Goal: Task Accomplishment & Management: Use online tool/utility

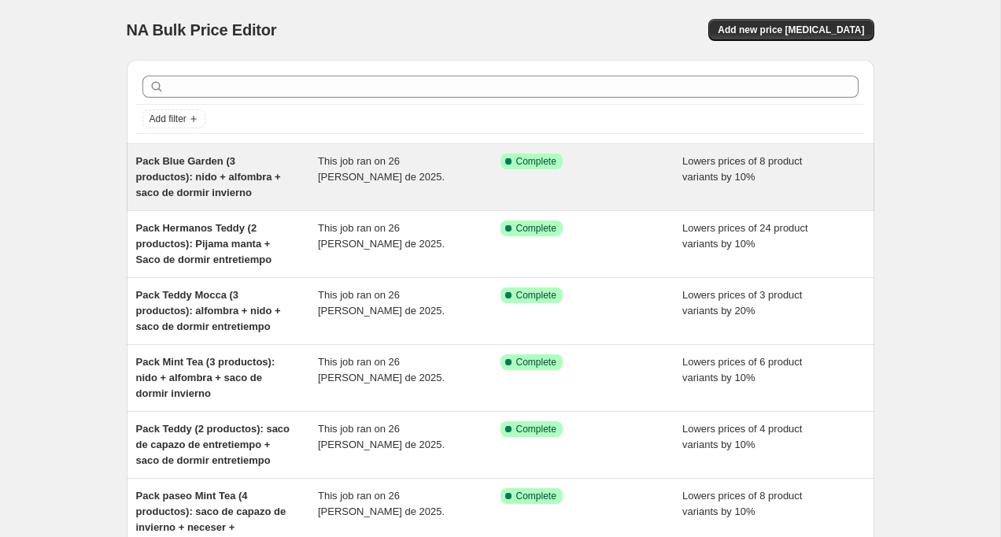
click at [223, 177] on span "Pack Blue Garden (3 productos): nido + alfombra + saco de dormir invierno" at bounding box center [208, 176] width 145 height 43
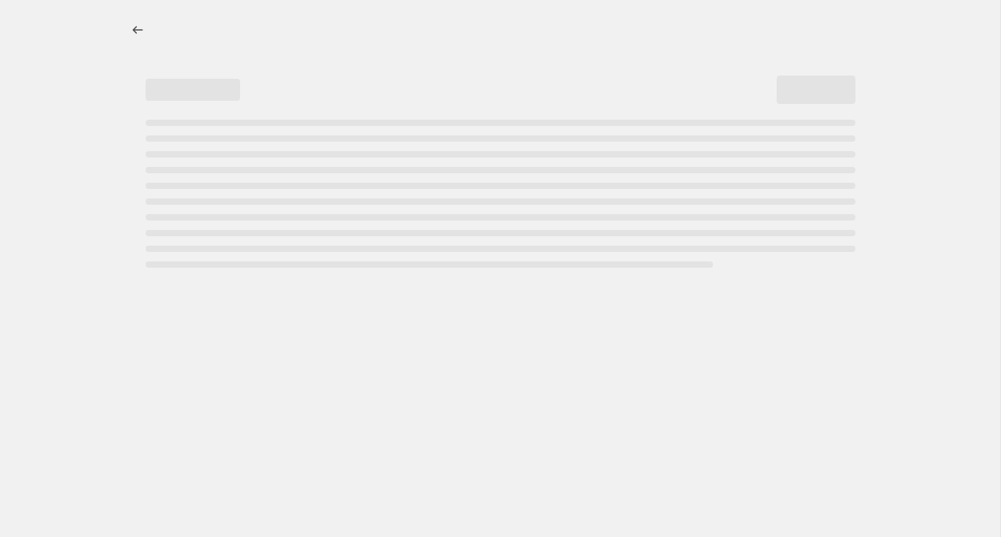
select select "percentage"
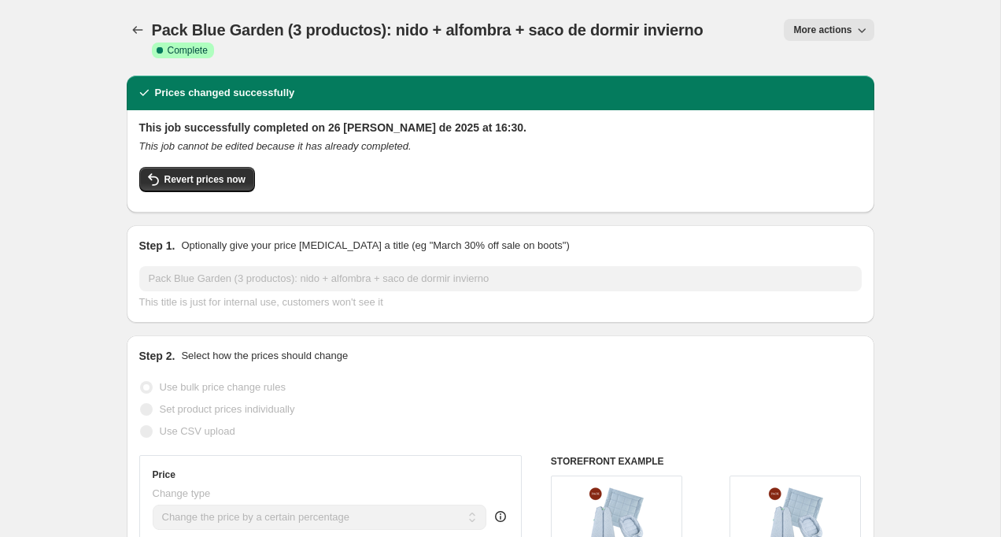
click at [838, 20] on button "More actions" at bounding box center [829, 30] width 90 height 22
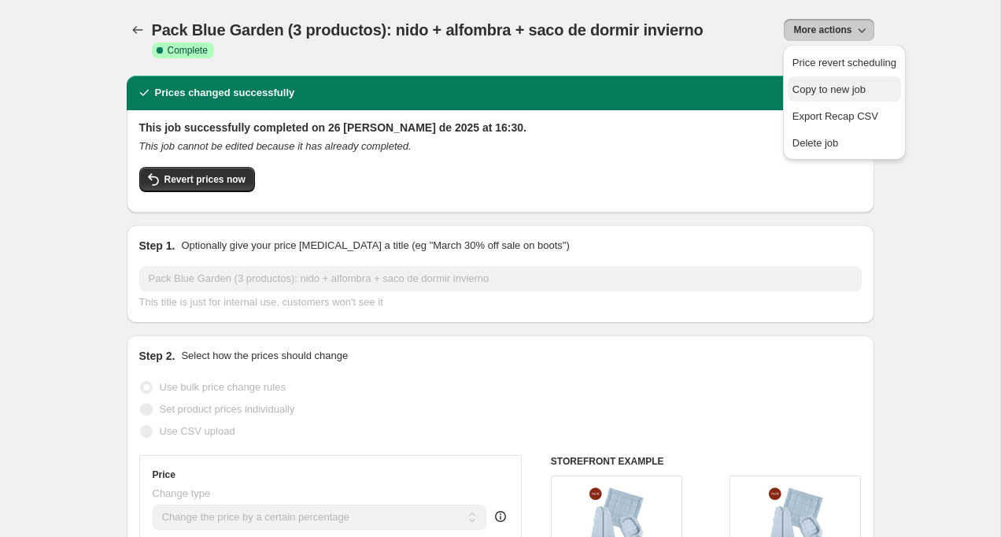
click at [817, 88] on span "Copy to new job" at bounding box center [829, 89] width 73 height 12
select select "percentage"
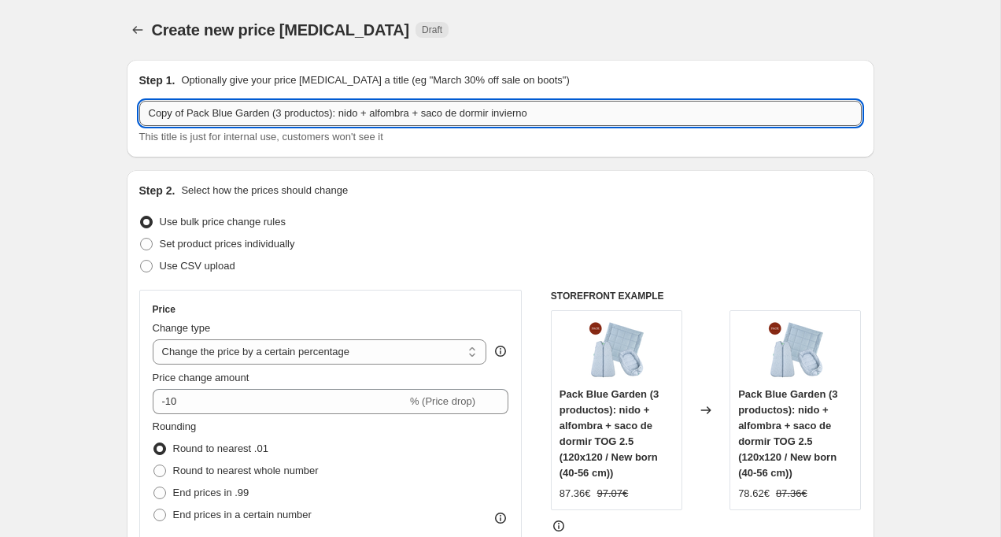
click at [297, 113] on input "Copy of Pack Blue Garden (3 productos): nido + alfombra + saco de dormir invier…" at bounding box center [500, 113] width 723 height 25
drag, startPoint x: 190, startPoint y: 114, endPoint x: 102, endPoint y: 106, distance: 89.3
drag, startPoint x: 237, startPoint y: 113, endPoint x: 176, endPoint y: 110, distance: 61.5
click at [176, 110] on input "Pack Blue Garden (3 productos): nido + alfombra + saco de dormir invierno" at bounding box center [500, 113] width 723 height 25
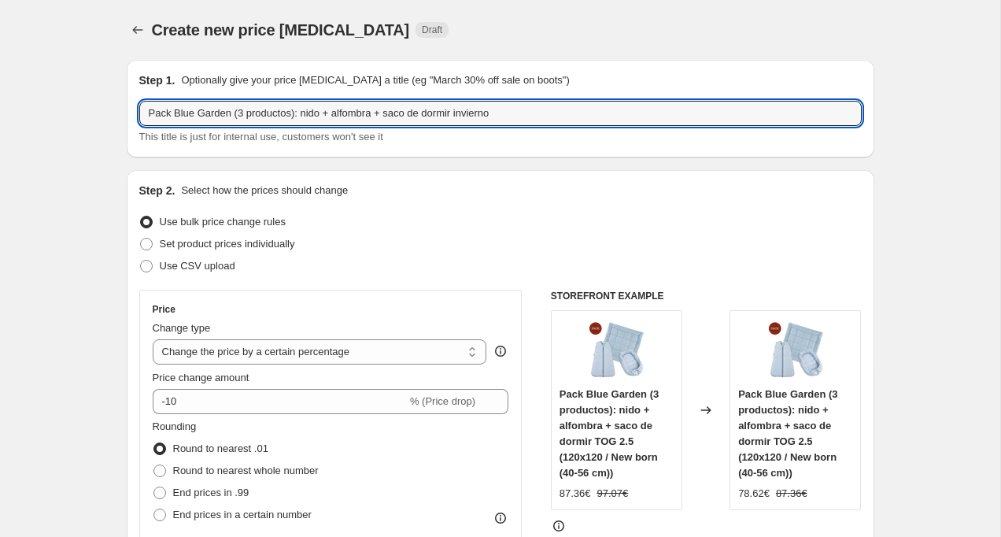
paste input "hermanos [PERSON_NAME] (2 productos): Pijama manta + saco de dormir TOG 2.5"
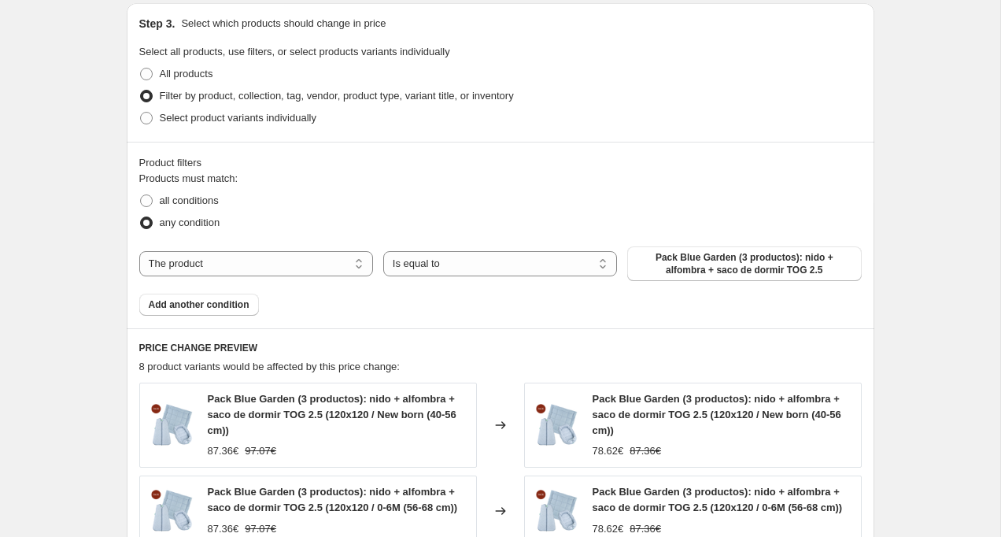
scroll to position [733, 0]
type input "Pack hermanos Carrots (2 productos): Pijama manta + saco de dormir TOG 2.5"
click at [739, 266] on span "Pack Blue Garden (3 productos): nido + alfombra + saco de dormir TOG 2.5" at bounding box center [744, 262] width 215 height 25
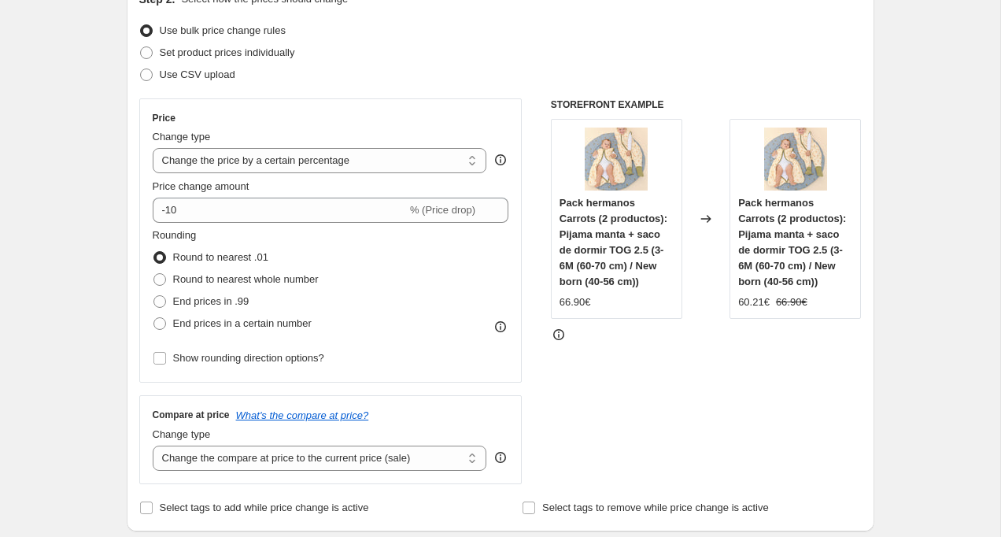
scroll to position [187, 0]
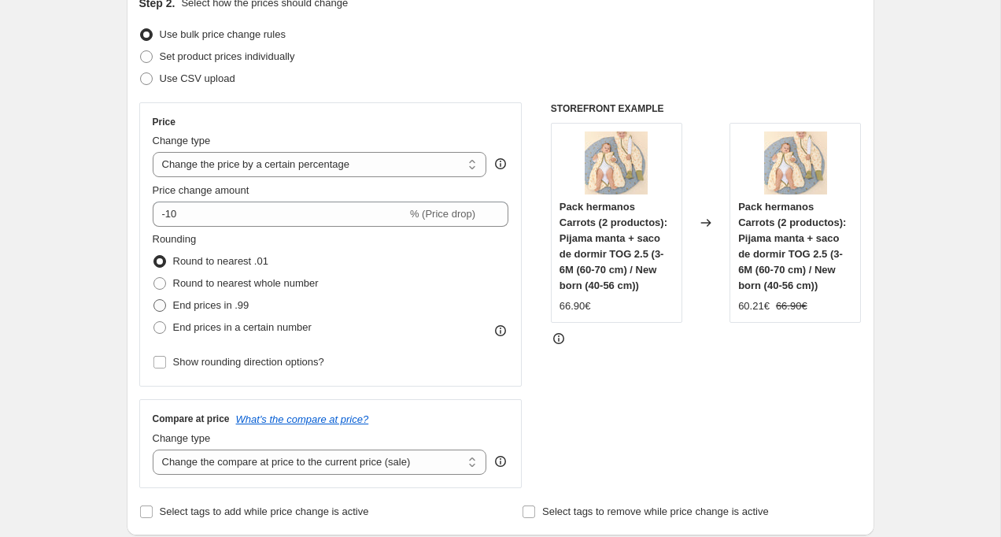
click at [163, 304] on span at bounding box center [159, 305] width 13 height 13
click at [154, 300] on input "End prices in .99" at bounding box center [153, 299] width 1 height 1
radio input "true"
click at [159, 284] on span at bounding box center [159, 283] width 13 height 13
click at [154, 278] on input "Round to nearest whole number" at bounding box center [153, 277] width 1 height 1
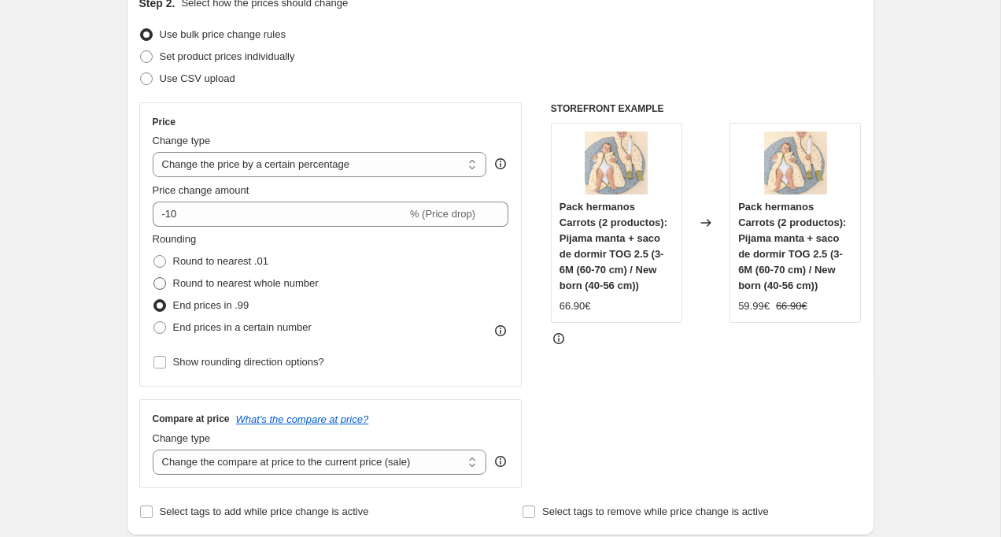
radio input "true"
click at [161, 263] on span at bounding box center [159, 261] width 13 height 13
click at [154, 256] on input "Round to nearest .01" at bounding box center [153, 255] width 1 height 1
radio input "true"
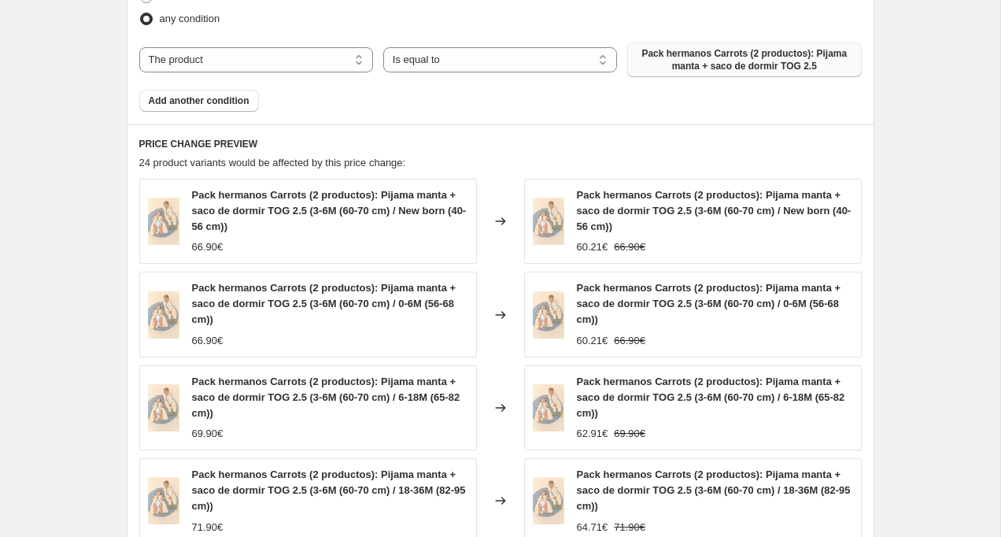
scroll to position [1327, 0]
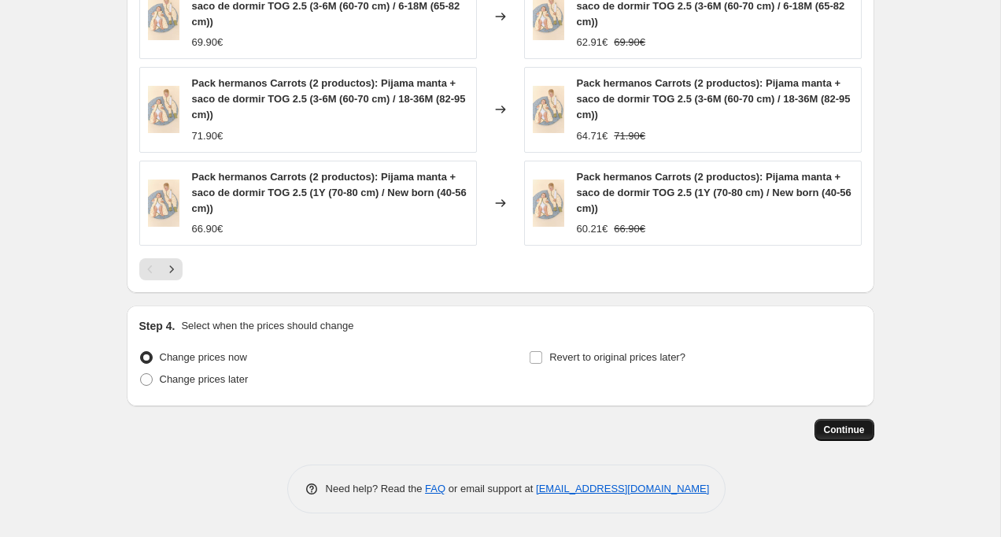
click at [845, 430] on span "Continue" at bounding box center [844, 429] width 41 height 13
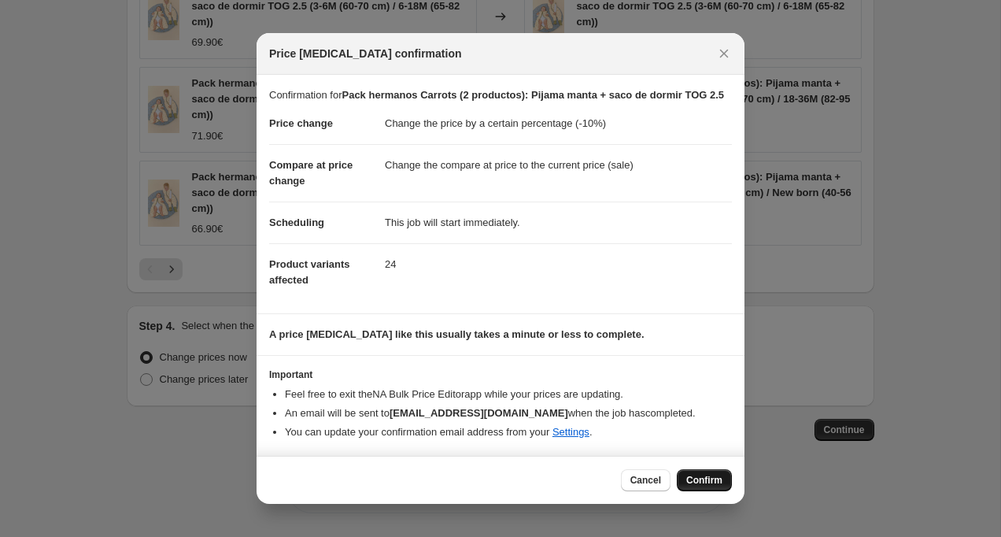
click at [699, 486] on span "Confirm" at bounding box center [704, 480] width 36 height 13
